Goal: Information Seeking & Learning: Learn about a topic

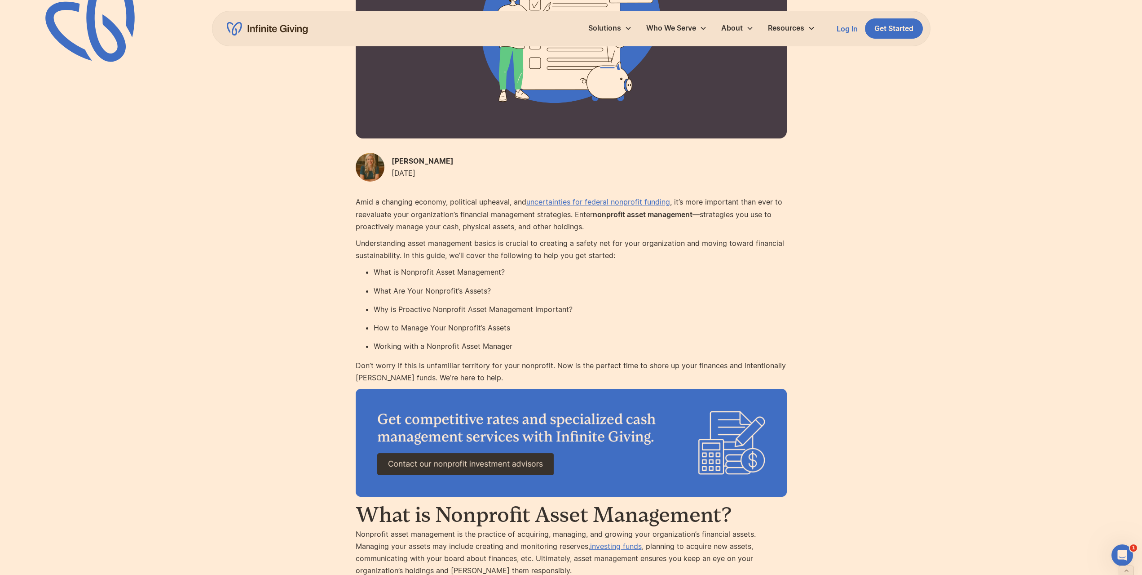
scroll to position [270, 0]
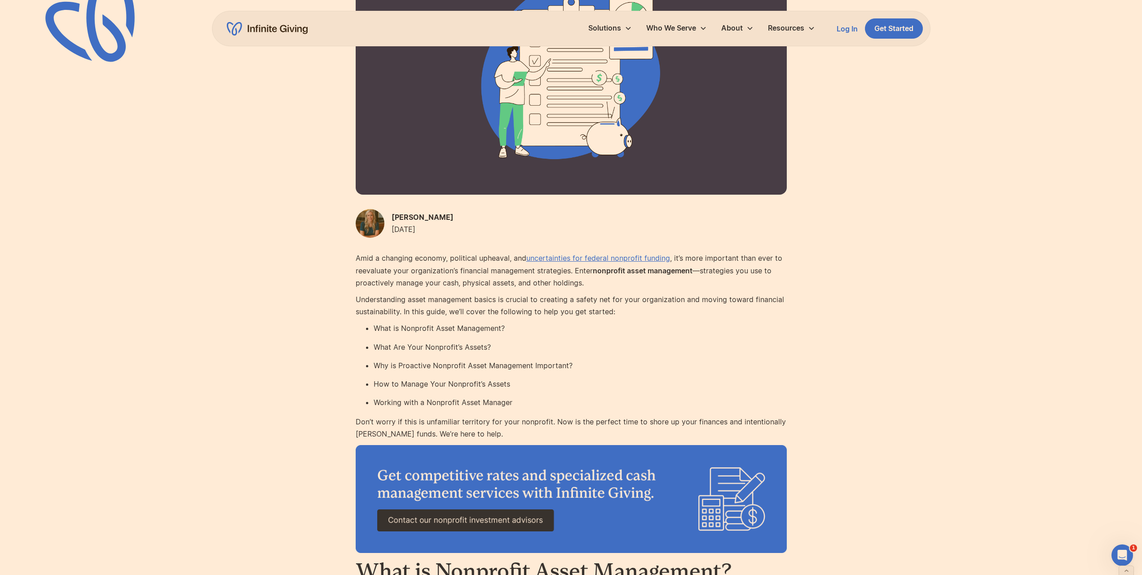
click at [422, 324] on li "What is Nonprofit Asset Management?" at bounding box center [580, 328] width 413 height 12
click at [571, 314] on p "Understanding asset management basics is crucial to creating a safety net for y…" at bounding box center [571, 305] width 431 height 24
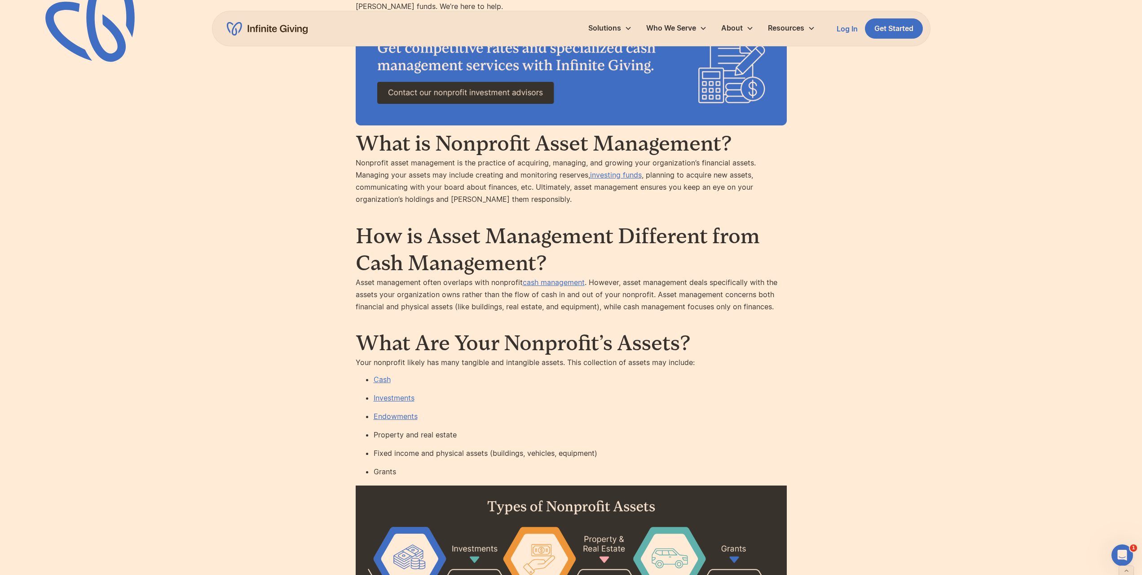
scroll to position [764, 0]
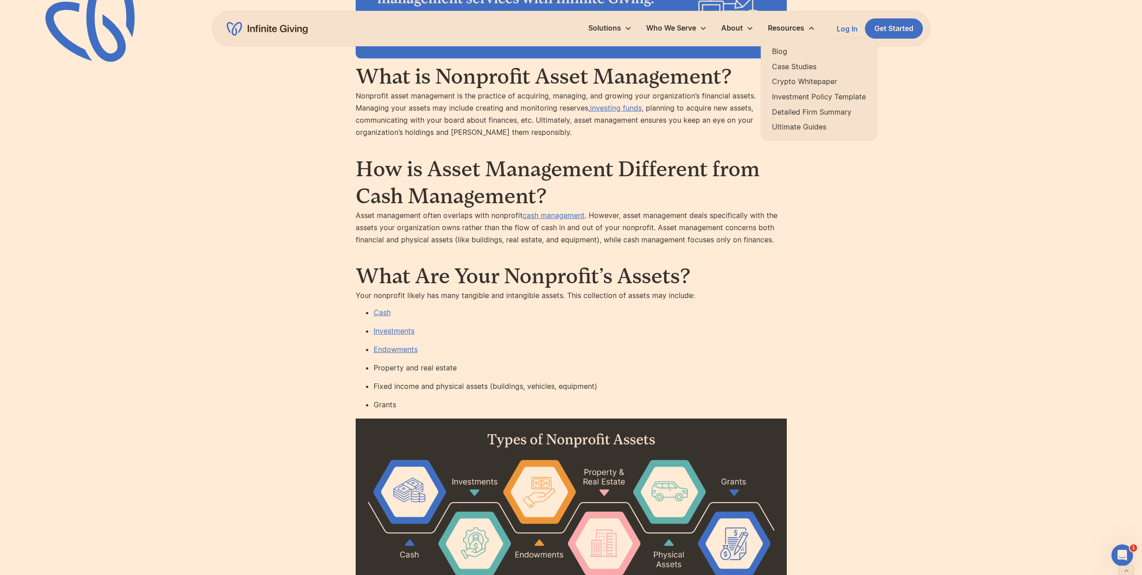
drag, startPoint x: 801, startPoint y: 69, endPoint x: 793, endPoint y: 62, distance: 10.2
click at [812, 75] on div "Blog Case Studies Crypto Whitepaper Investment Policy Template Detailed Firm Su…" at bounding box center [819, 89] width 108 height 95
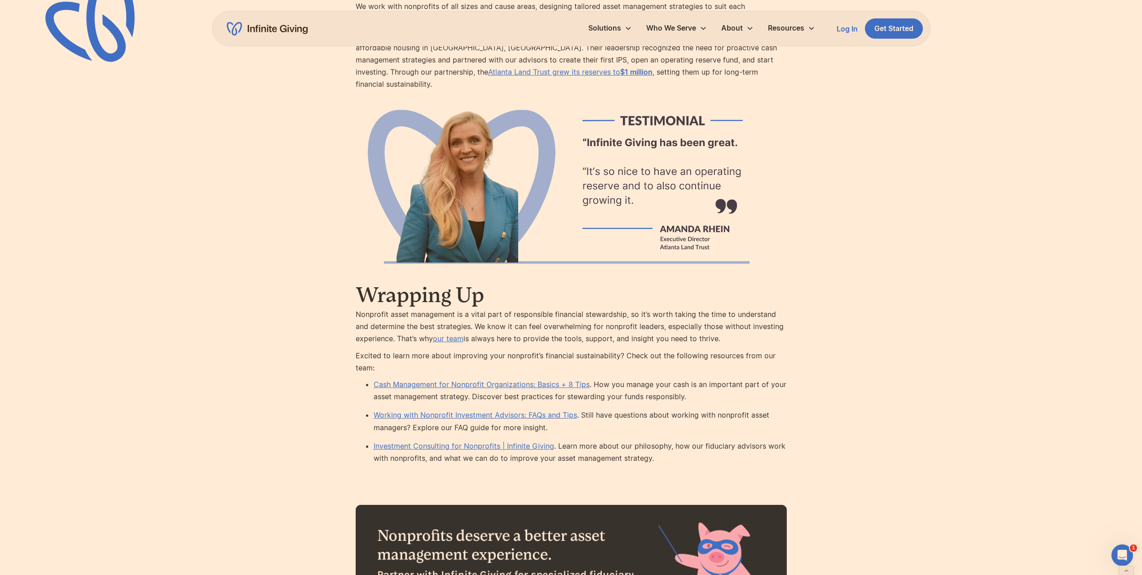
scroll to position [4583, 0]
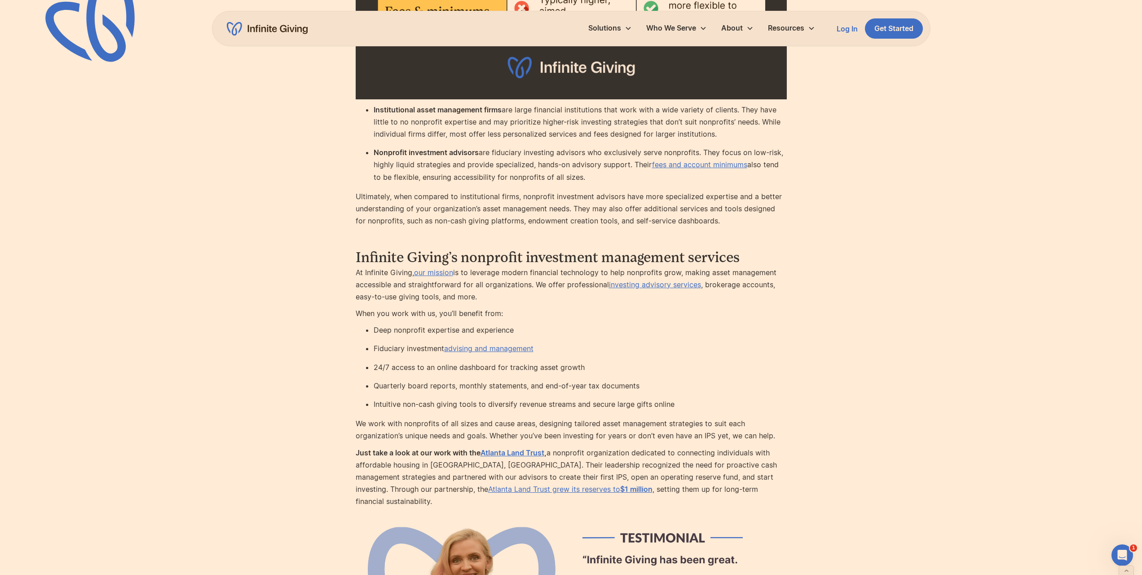
scroll to position [4237, 0]
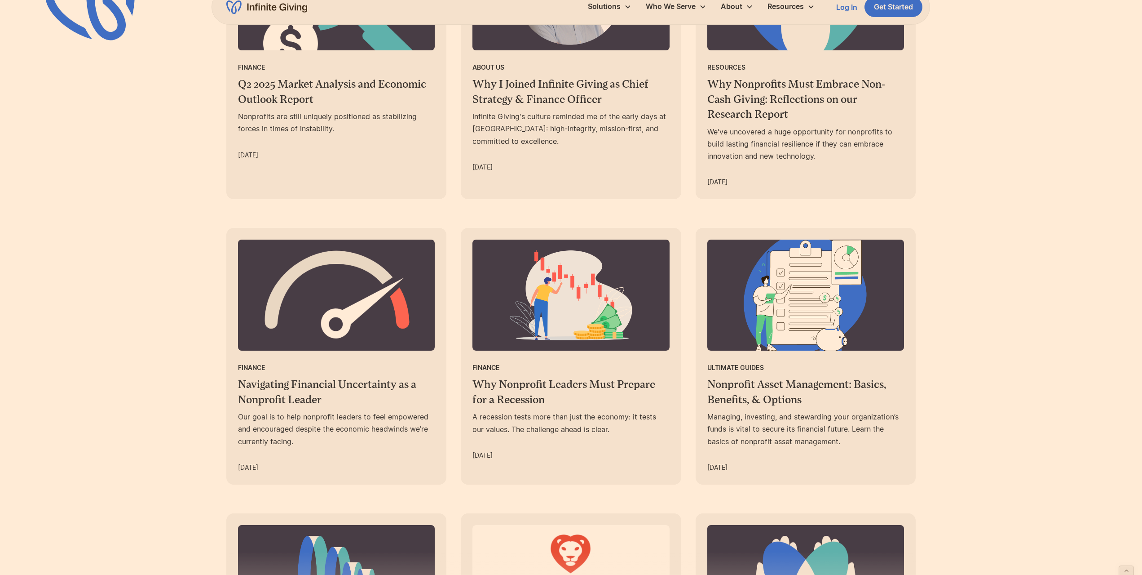
scroll to position [899, 0]
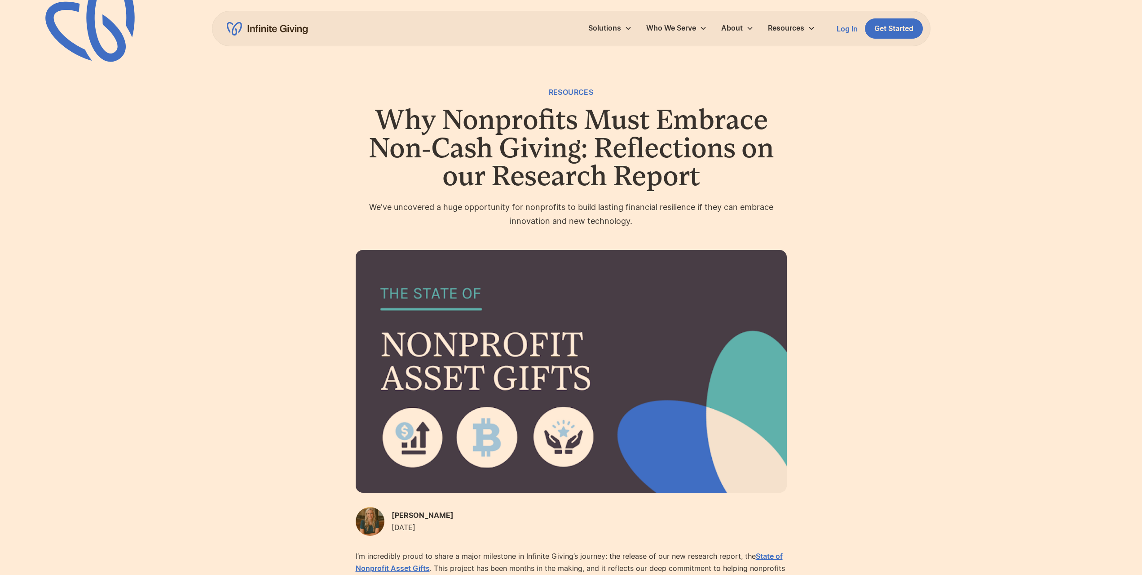
scroll to position [404, 0]
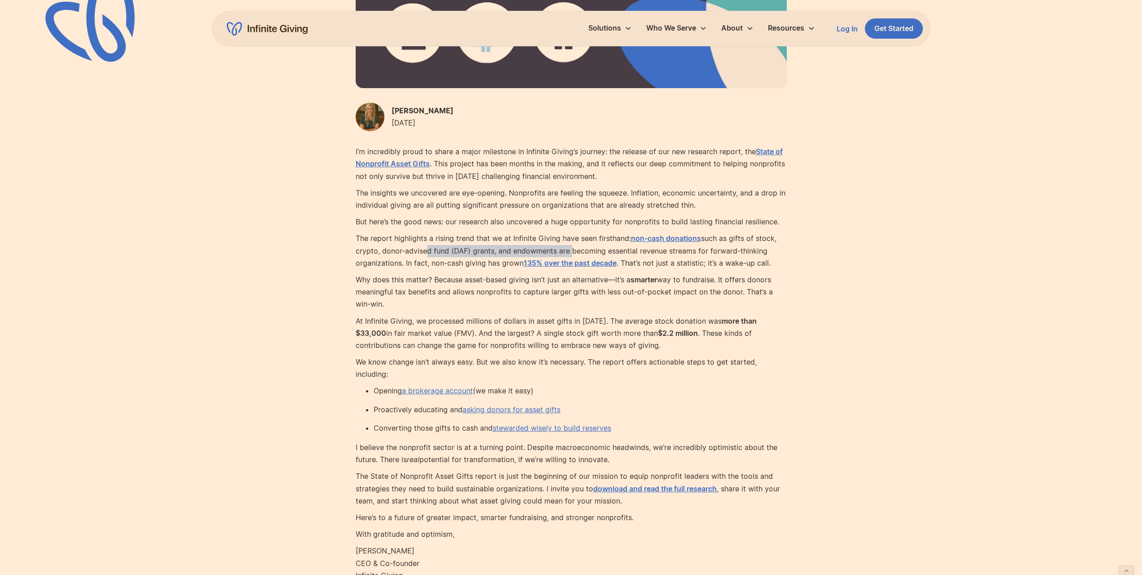
drag, startPoint x: 424, startPoint y: 251, endPoint x: 568, endPoint y: 249, distance: 143.8
click at [568, 249] on p "The report highlights a rising trend that we at Infinite Giving have seen first…" at bounding box center [571, 250] width 431 height 37
drag, startPoint x: 352, startPoint y: 321, endPoint x: 583, endPoint y: 319, distance: 231.4
click at [580, 319] on div "Resources Why Nonprofits Must Embrace Non-Cash Giving: Reflections on our Resea…" at bounding box center [571, 114] width 1142 height 1036
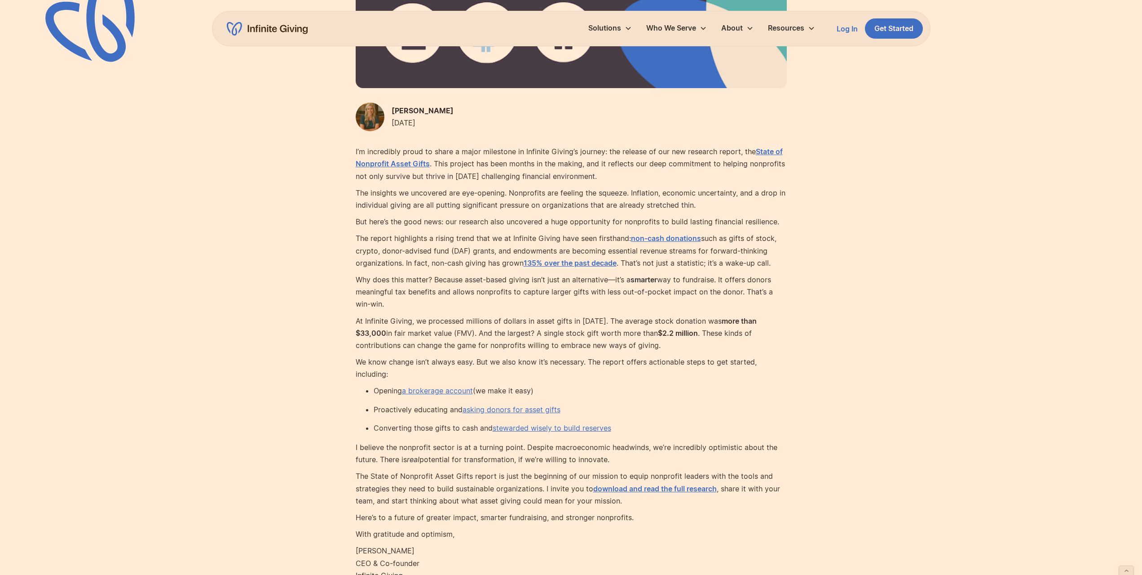
drag, startPoint x: 597, startPoint y: 313, endPoint x: 623, endPoint y: 309, distance: 26.3
click at [598, 312] on div "I’m incredibly proud to share a major milestone in Infinite Giving’s journey: t…" at bounding box center [571, 364] width 431 height 436
drag, startPoint x: 623, startPoint y: 309, endPoint x: 683, endPoint y: 316, distance: 61.0
click at [683, 316] on div "I’m incredibly proud to share a major milestone in Infinite Giving’s journey: t…" at bounding box center [571, 364] width 431 height 436
click at [683, 316] on p "At Infinite Giving, we processed millions of dollars in asset gifts in 2024. Th…" at bounding box center [571, 333] width 431 height 37
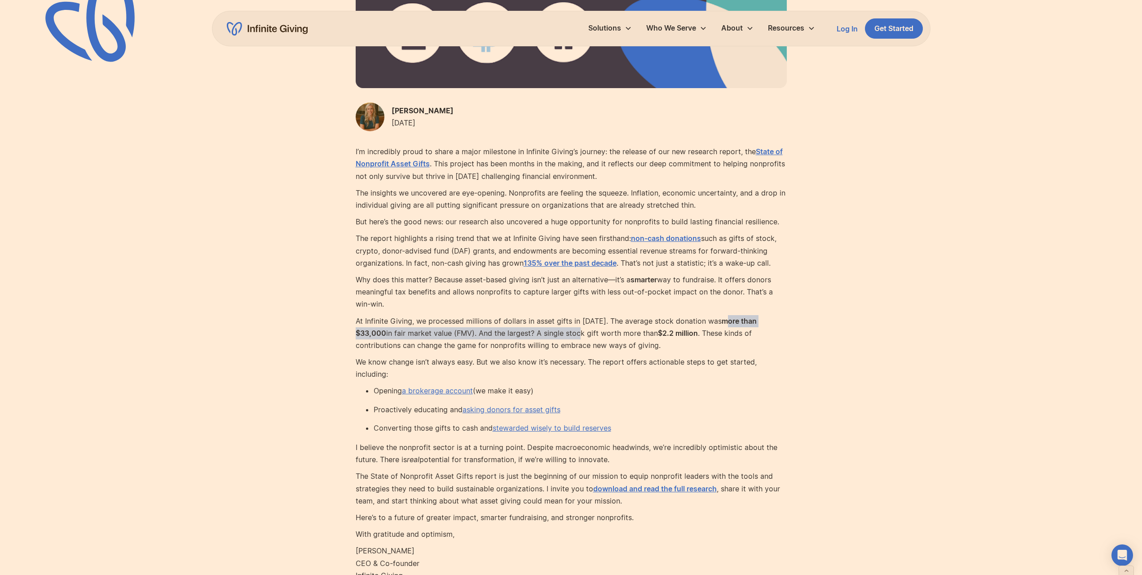
drag, startPoint x: 717, startPoint y: 321, endPoint x: 512, endPoint y: 329, distance: 205.0
click at [499, 335] on p "At Infinite Giving, we processed millions of dollars in asset gifts in 2024. Th…" at bounding box center [571, 333] width 431 height 37
click at [498, 335] on p "At Infinite Giving, we processed millions of dollars in asset gifts in 2024. Th…" at bounding box center [571, 333] width 431 height 37
click at [514, 328] on p "At Infinite Giving, we processed millions of dollars in asset gifts in 2024. Th…" at bounding box center [571, 333] width 431 height 37
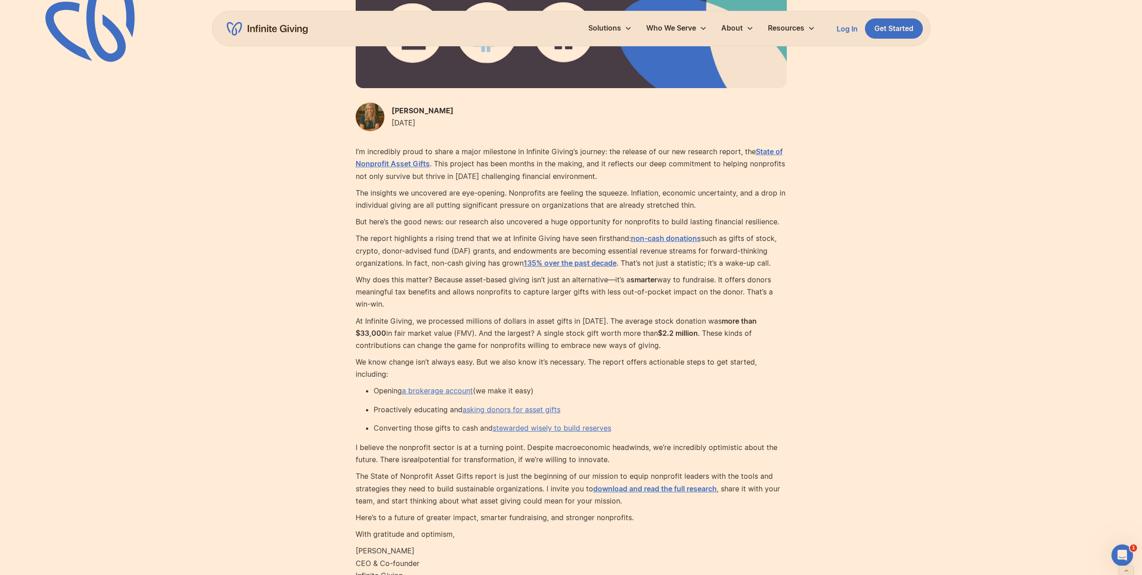
scroll to position [359, 0]
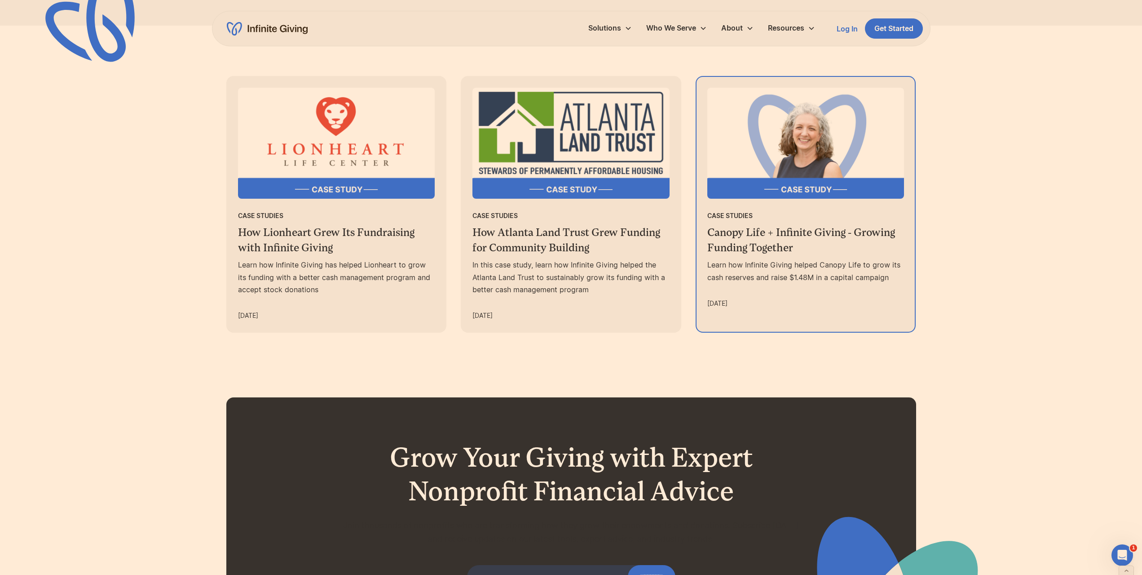
click at [823, 252] on h3 "Canopy Life + Infinite Giving - Growing Funding Together" at bounding box center [806, 240] width 197 height 30
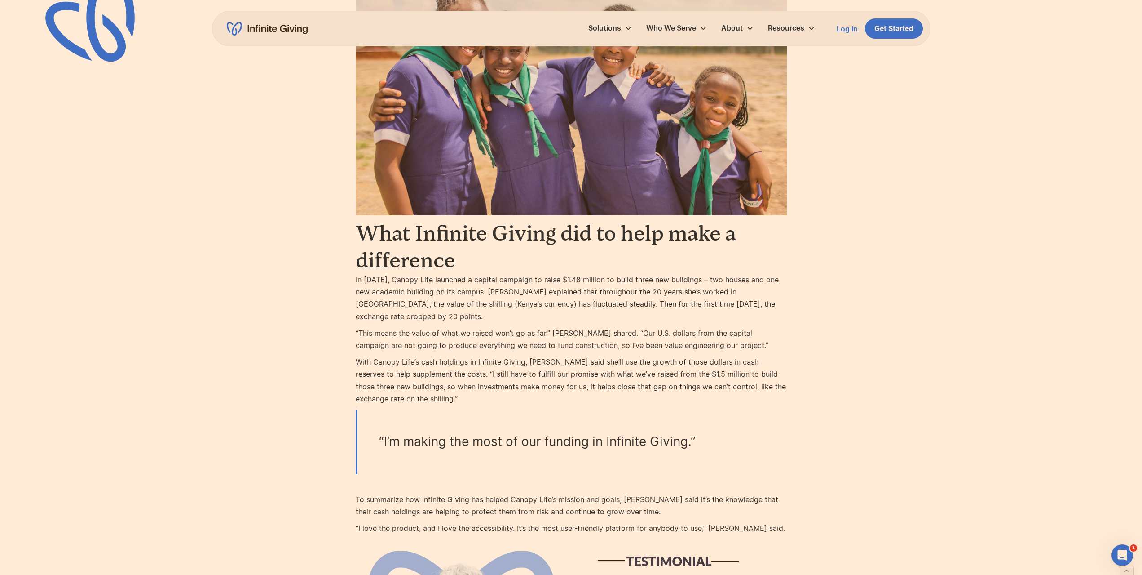
scroll to position [1707, 0]
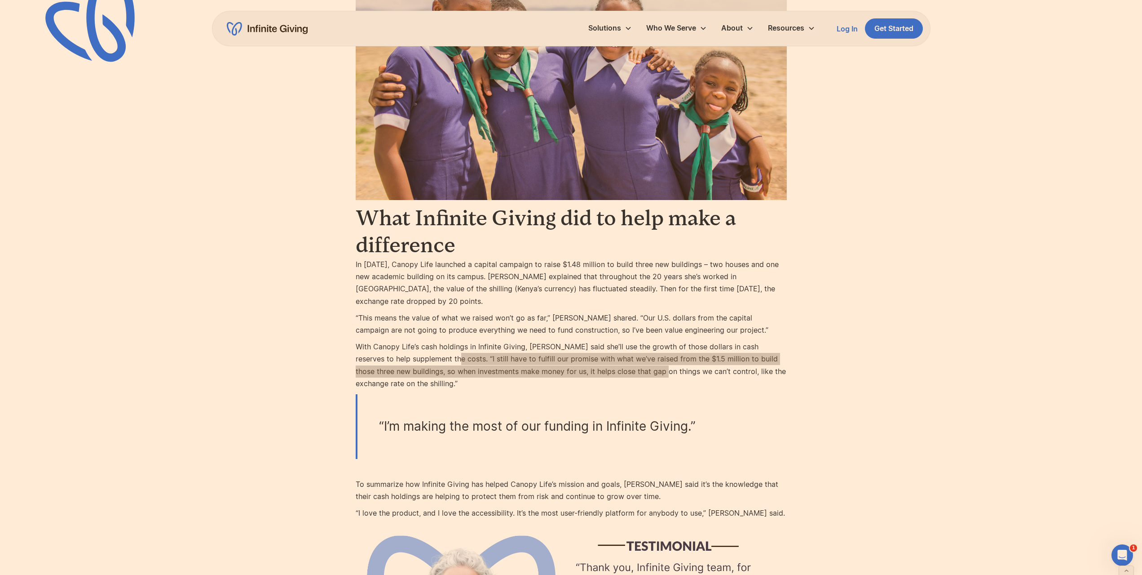
drag, startPoint x: 425, startPoint y: 336, endPoint x: 630, endPoint y: 342, distance: 205.4
click at [630, 342] on p "With Canopy Life’s cash holdings in Infinite Giving, Christi said she’ll use th…" at bounding box center [571, 365] width 431 height 49
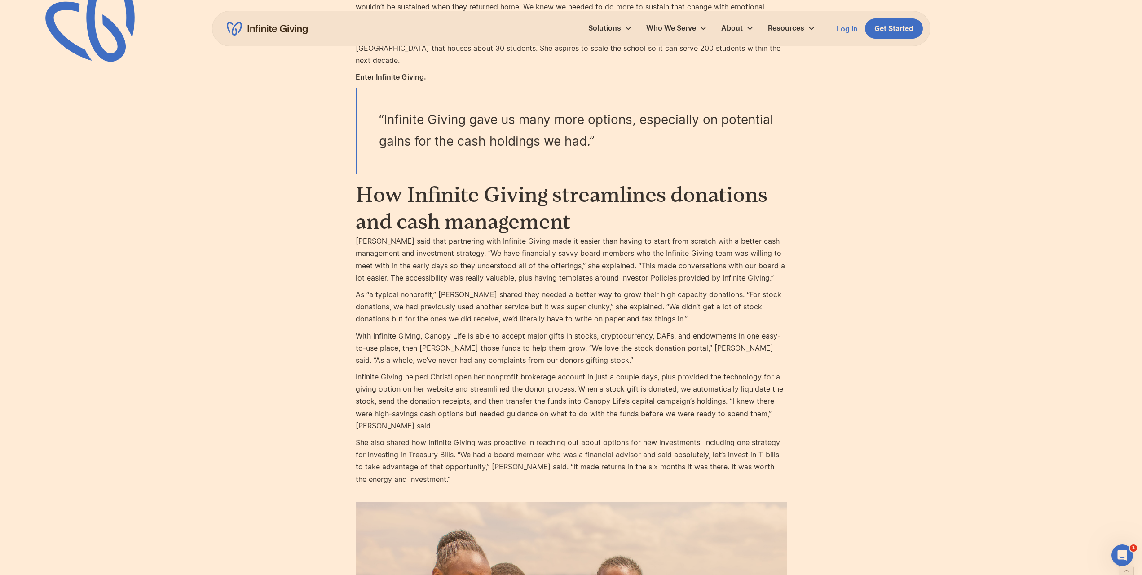
scroll to position [1123, 0]
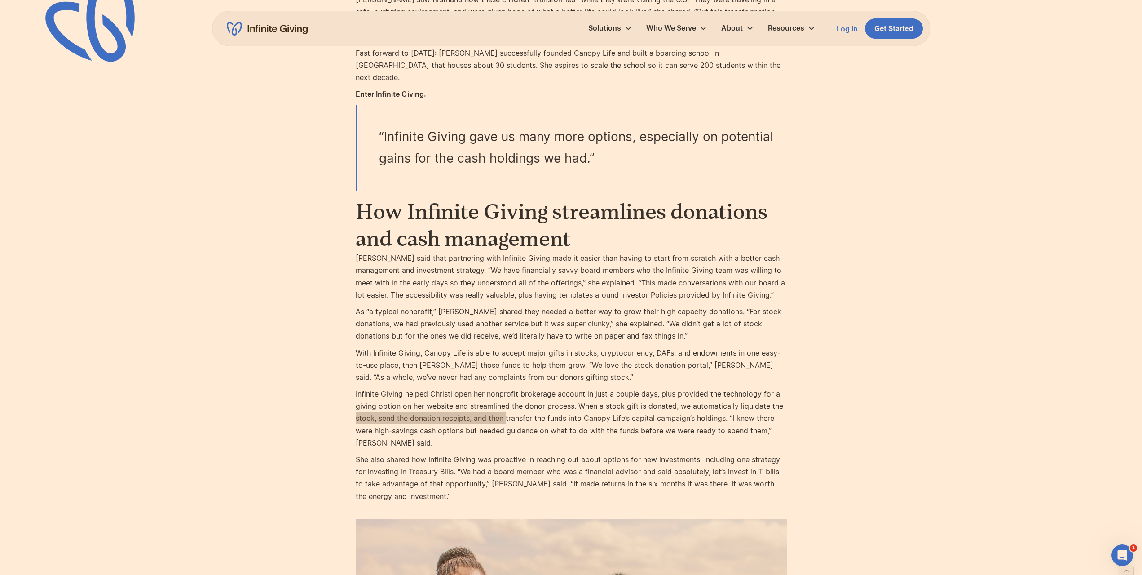
drag, startPoint x: 349, startPoint y: 405, endPoint x: 537, endPoint y: 404, distance: 187.8
click at [529, 404] on div "Case Studies Canopy Life + Infinite Giving - Growing Funding Together Learn how…" at bounding box center [571, 219] width 1142 height 2685
drag, startPoint x: 643, startPoint y: 404, endPoint x: 760, endPoint y: 403, distance: 116.4
click at [759, 403] on p "Infinite Giving helped Christi open her nonprofit brokerage account in just a c…" at bounding box center [571, 418] width 431 height 61
click at [760, 403] on p "Infinite Giving helped Christi open her nonprofit brokerage account in just a c…" at bounding box center [571, 418] width 431 height 61
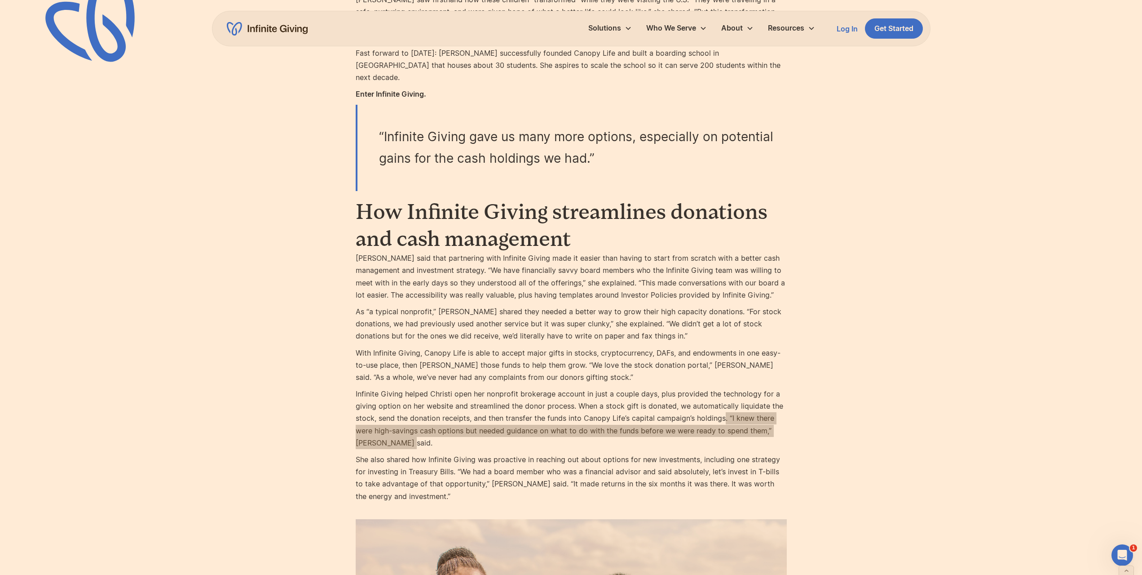
drag, startPoint x: 723, startPoint y: 403, endPoint x: 446, endPoint y: 434, distance: 278.9
click at [446, 434] on p "Infinite Giving helped Christi open her nonprofit brokerage account in just a c…" at bounding box center [571, 418] width 431 height 61
click at [447, 434] on p "Infinite Giving helped Christi open her nonprofit brokerage account in just a c…" at bounding box center [571, 418] width 431 height 61
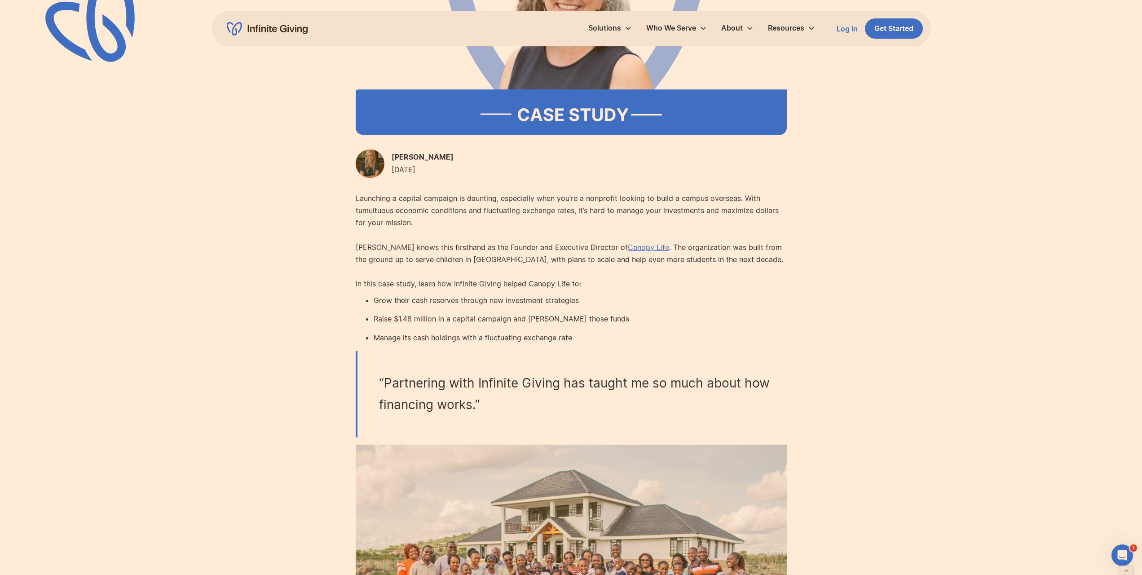
scroll to position [314, 0]
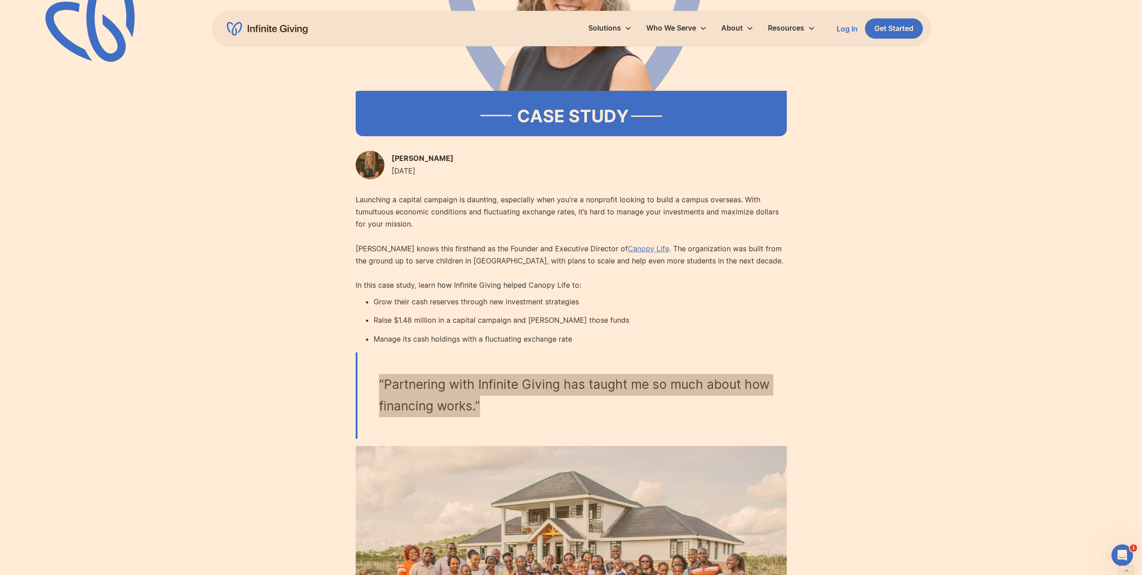
drag, startPoint x: 376, startPoint y: 379, endPoint x: 482, endPoint y: 409, distance: 110.1
click at [482, 409] on blockquote "“Partnering with Infinite Giving has taught me so much about how financing work…" at bounding box center [571, 395] width 431 height 86
copy blockquote "“Partnering with Infinite Giving has taught me so much about how financing work…"
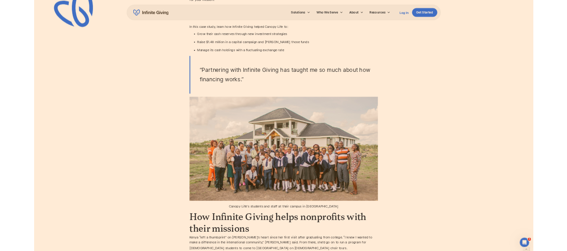
scroll to position [494, 0]
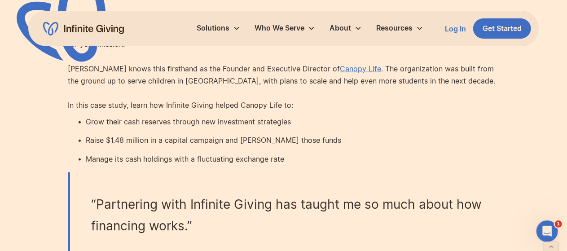
drag, startPoint x: 17, startPoint y: 98, endPoint x: 102, endPoint y: 87, distance: 85.7
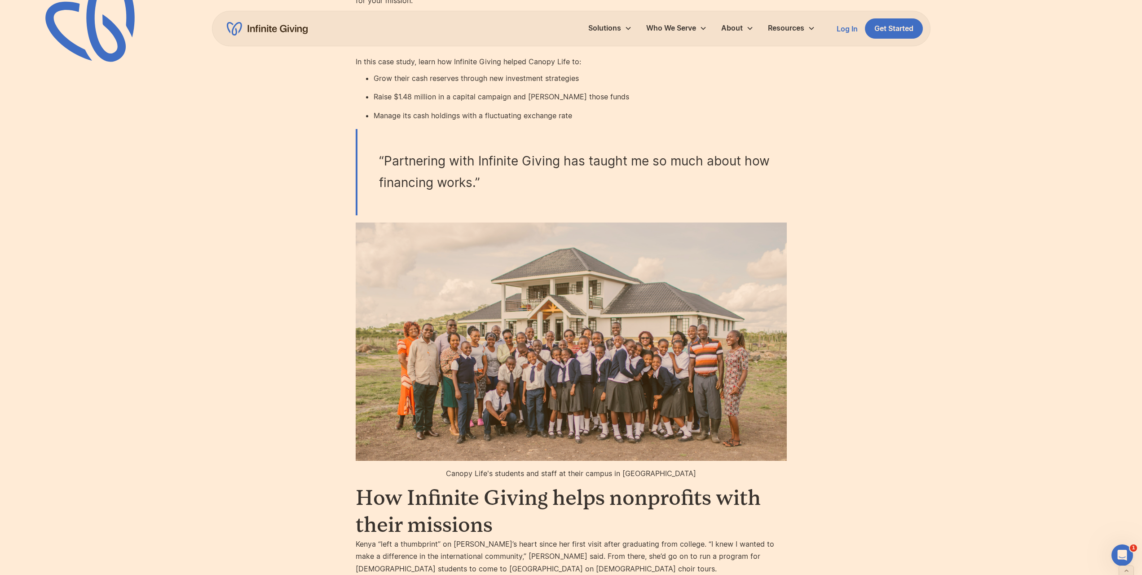
scroll to position [542, 0]
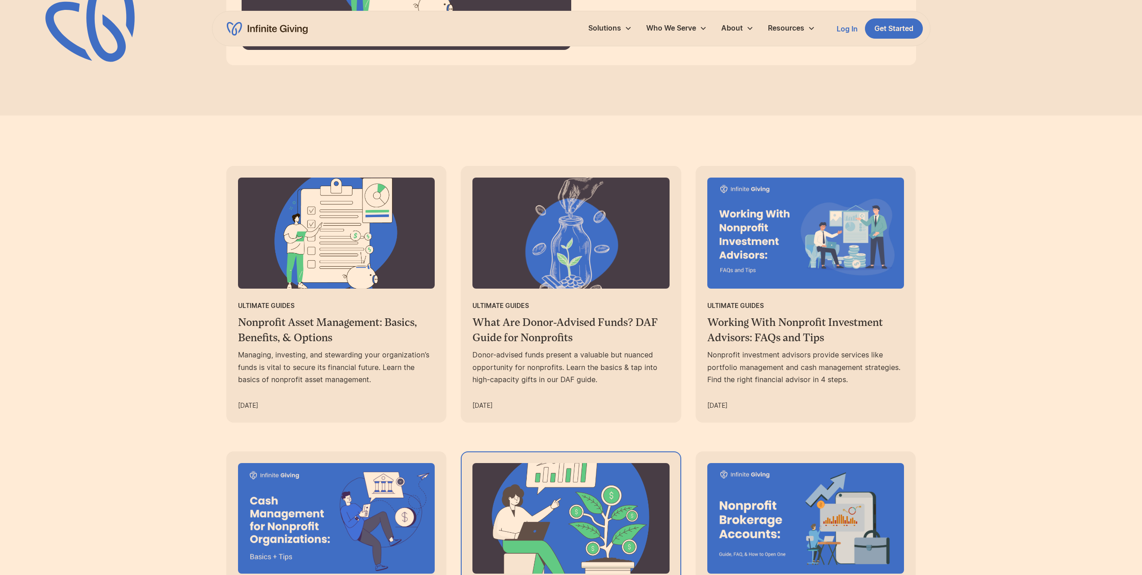
scroll to position [584, 0]
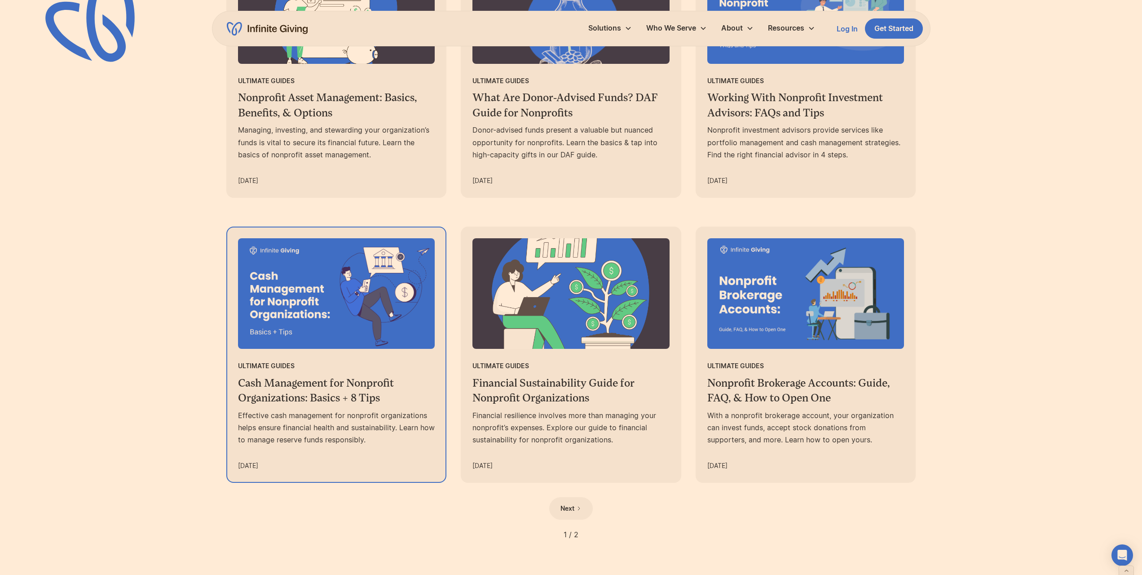
click at [433, 362] on div "Ultimate Guides" at bounding box center [336, 365] width 197 height 12
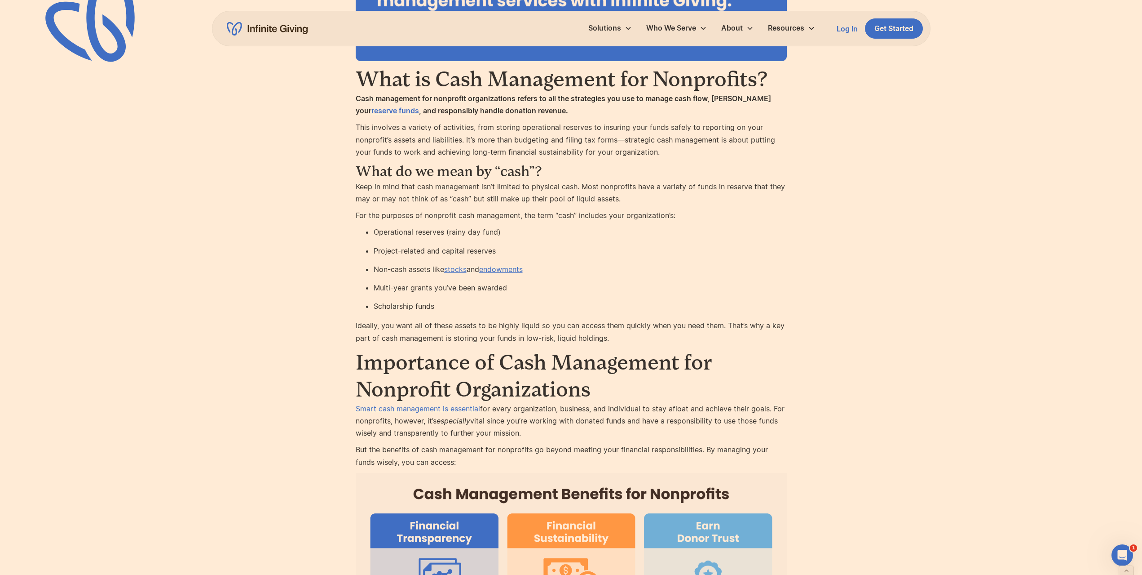
scroll to position [719, 0]
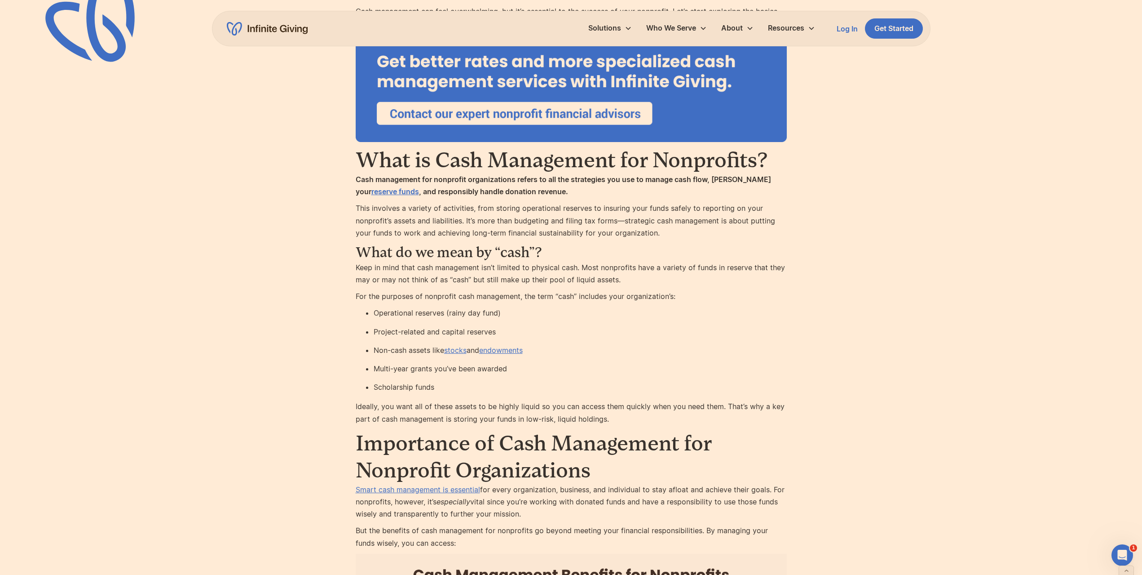
click at [419, 187] on strong "reserve funds" at bounding box center [396, 191] width 48 height 9
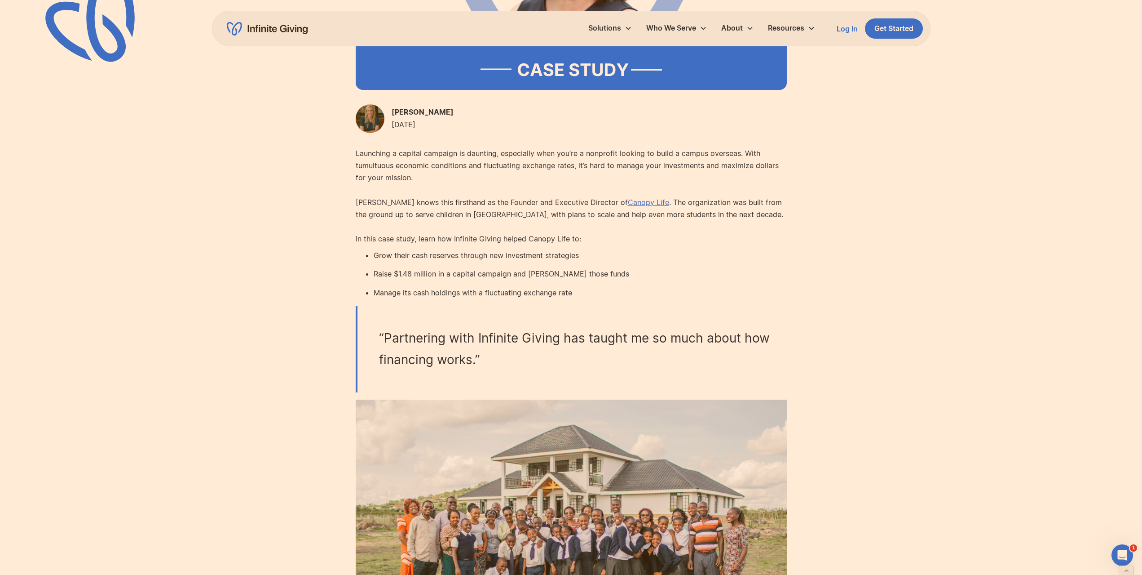
scroll to position [359, 0]
